Goal: Information Seeking & Learning: Learn about a topic

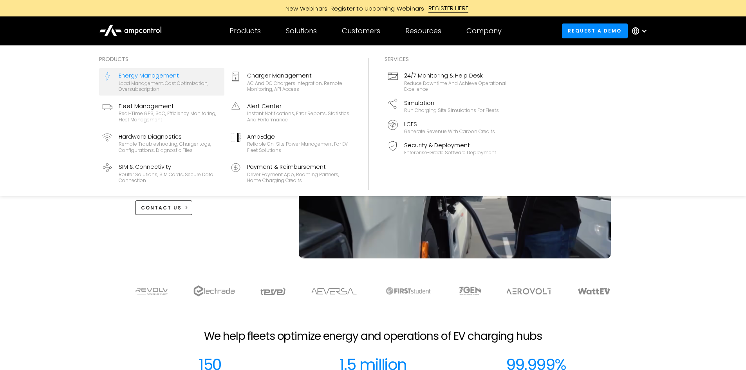
click at [151, 83] on div "Load management, cost optimization, oversubscription" at bounding box center [170, 86] width 103 height 12
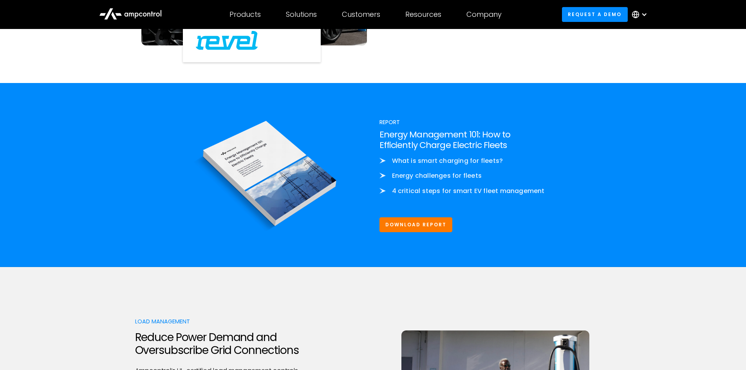
scroll to position [901, 0]
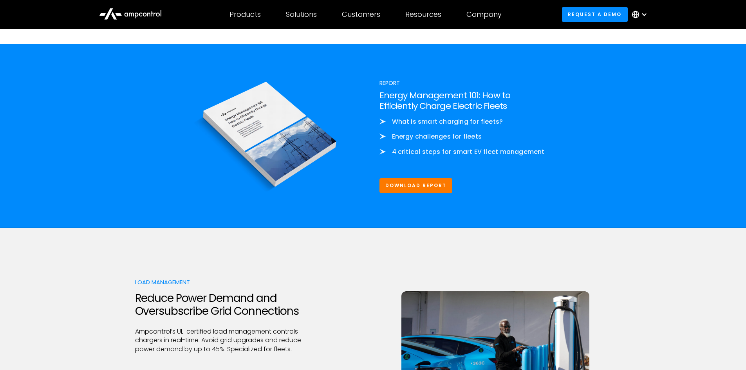
click at [85, 302] on div "Load Management Reduce Power Demand and Oversubscribe Grid Connections Ampcontr…" at bounding box center [373, 353] width 746 height 251
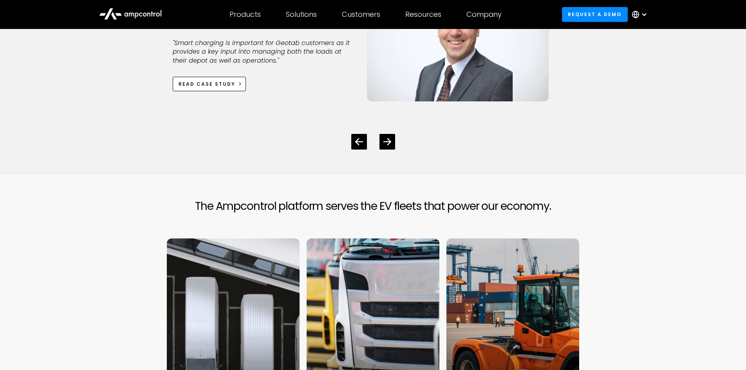
scroll to position [2148, 0]
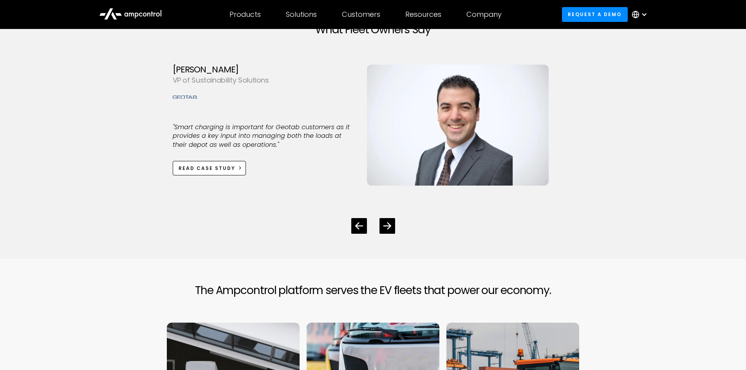
drag, startPoint x: 67, startPoint y: 262, endPoint x: 81, endPoint y: 295, distance: 36.5
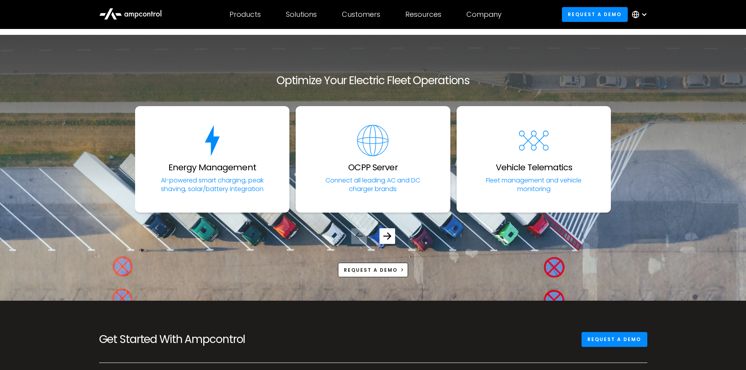
scroll to position [2976, 0]
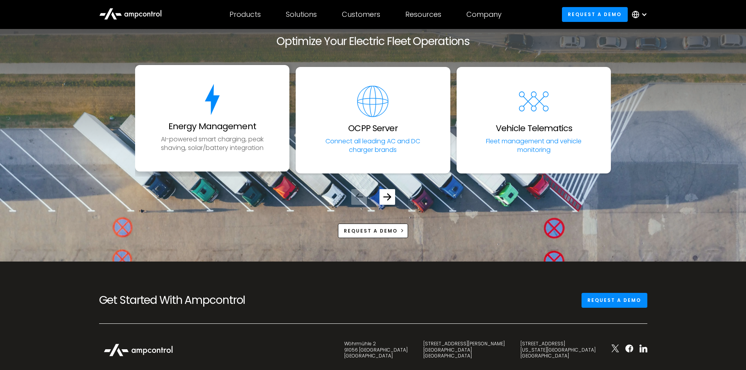
click at [215, 146] on p "AI-powered smart charging, peak shaving, solar/battery integration" at bounding box center [212, 144] width 120 height 18
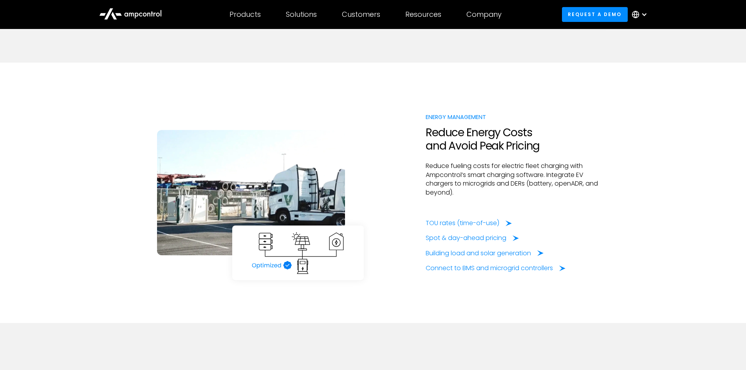
scroll to position [1331, 0]
